Goal: Task Accomplishment & Management: Manage account settings

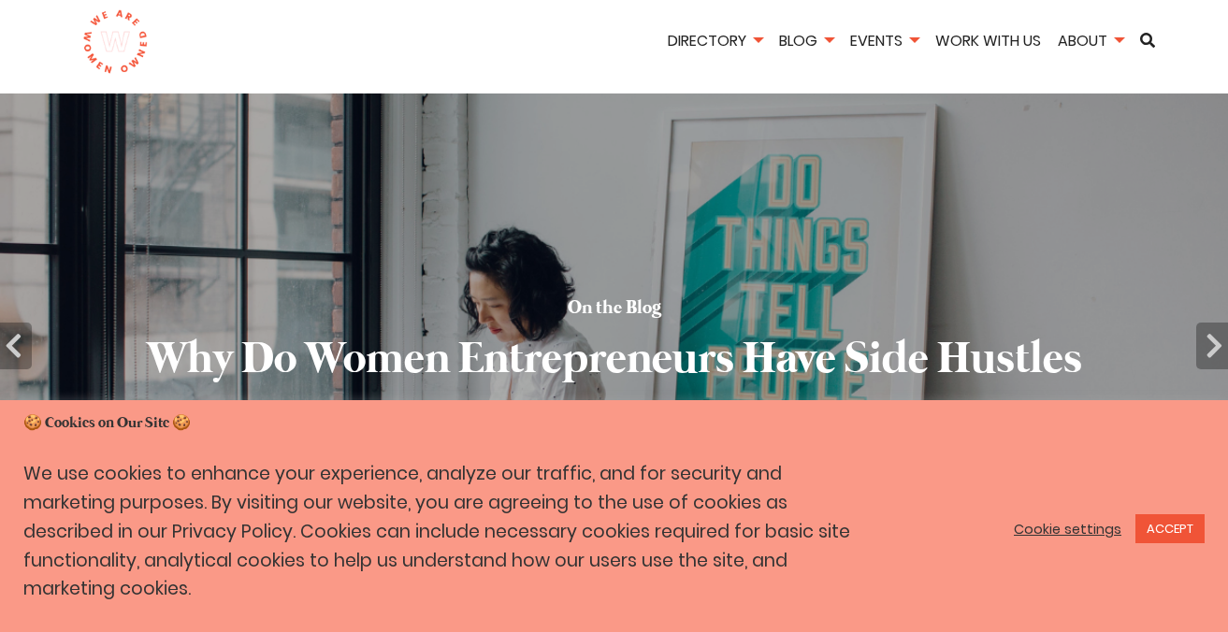
click at [1063, 527] on link "Cookie settings" at bounding box center [1068, 529] width 108 height 17
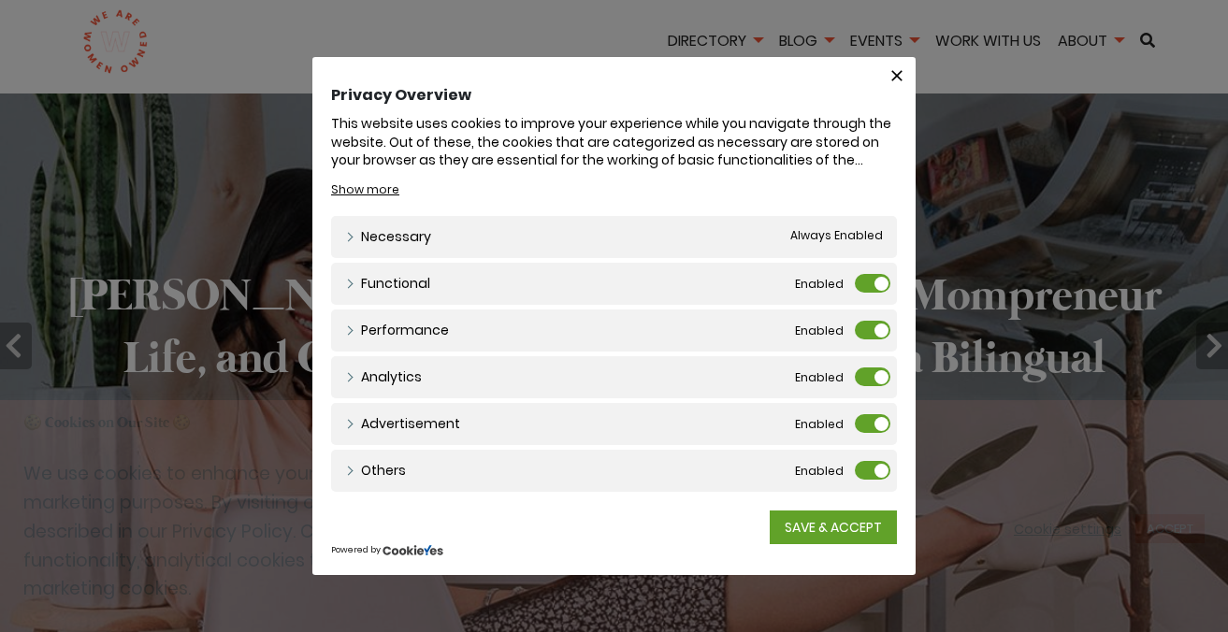
click at [863, 283] on label "Functional" at bounding box center [873, 283] width 36 height 19
click at [0, 0] on input "Functional" at bounding box center [0, 0] width 0 height 0
click at [869, 326] on label "Performance" at bounding box center [873, 330] width 36 height 19
click at [0, 0] on input "Performance" at bounding box center [0, 0] width 0 height 0
click at [869, 378] on label "Analytics" at bounding box center [873, 376] width 36 height 19
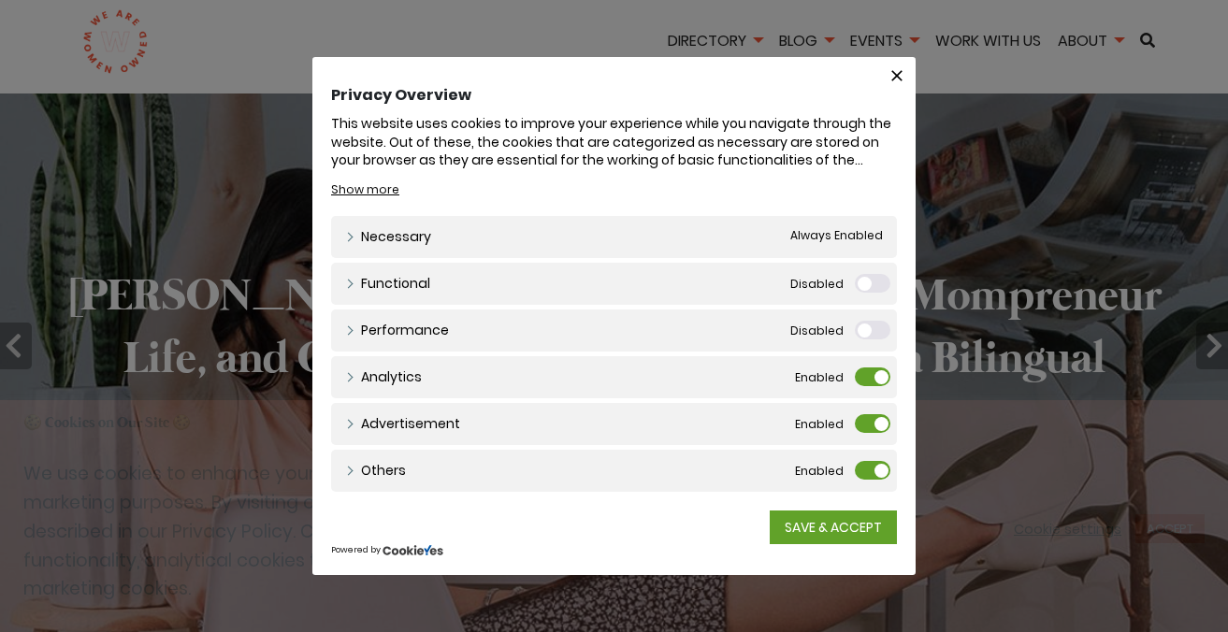
click at [0, 0] on input "Analytics" at bounding box center [0, 0] width 0 height 0
click at [868, 427] on label "Advertisement" at bounding box center [873, 423] width 36 height 19
click at [0, 0] on input "Advertisement" at bounding box center [0, 0] width 0 height 0
click at [868, 470] on label "Others" at bounding box center [873, 470] width 36 height 19
click at [0, 0] on input "Others" at bounding box center [0, 0] width 0 height 0
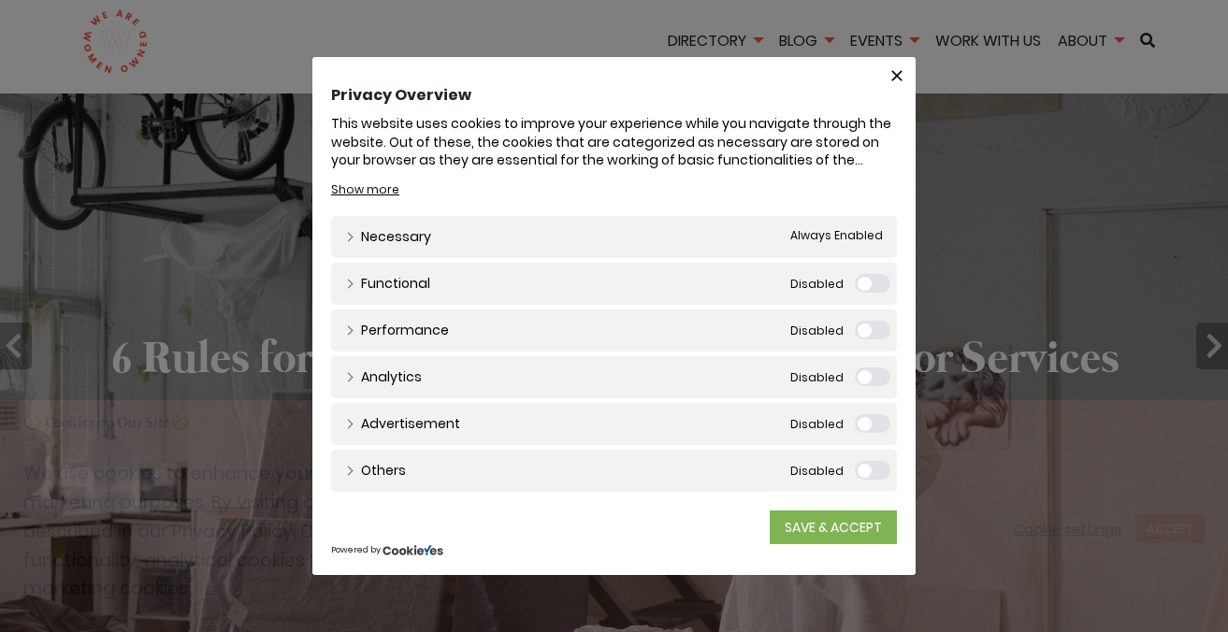
click at [837, 514] on link "SAVE & ACCEPT" at bounding box center [833, 528] width 127 height 34
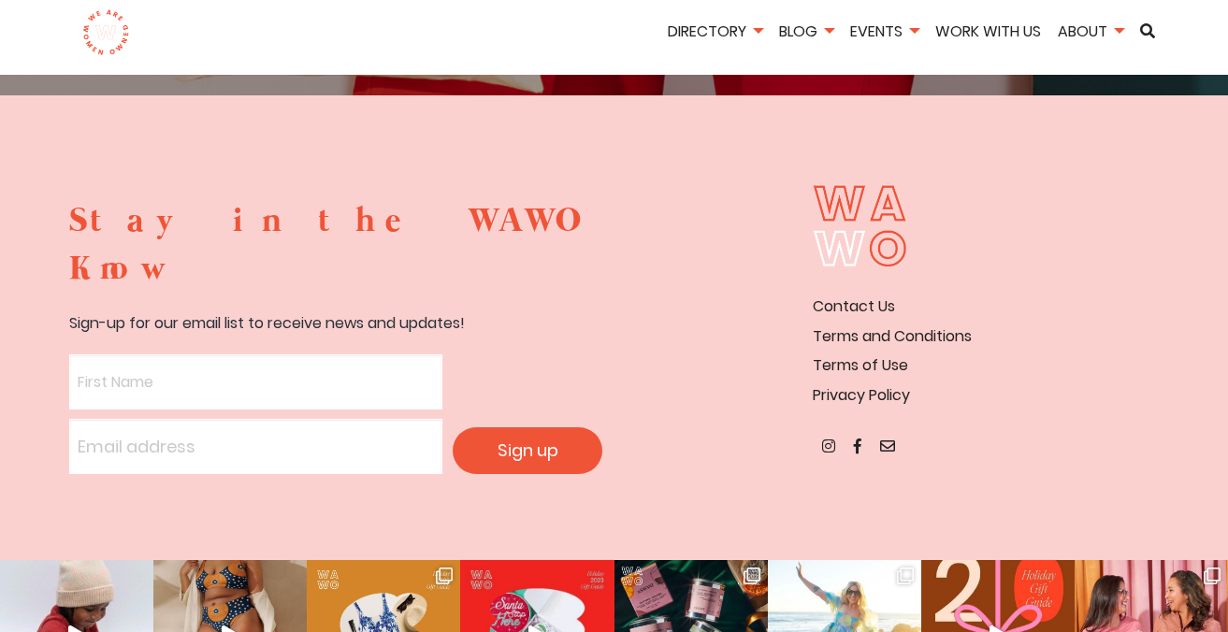
scroll to position [3550, 0]
